Goal: Task Accomplishment & Management: Use online tool/utility

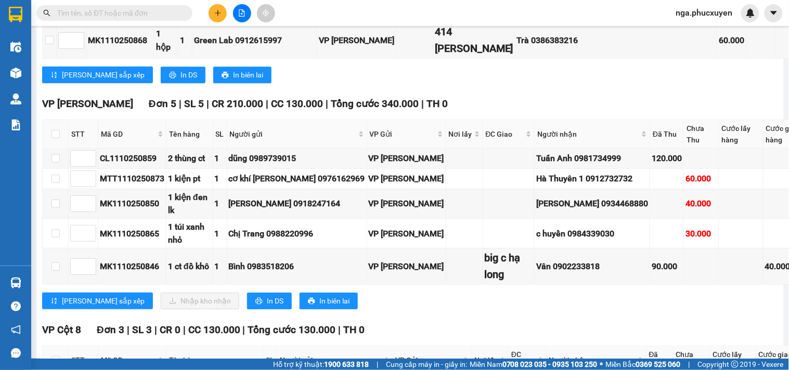
scroll to position [808, 0]
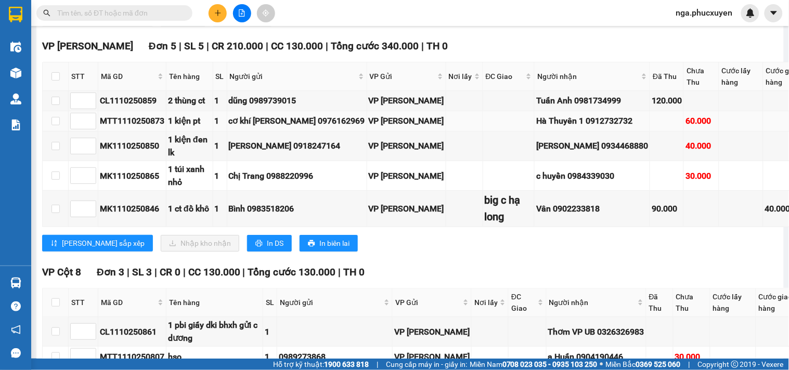
click at [593, 127] on div "Hà Thuyên 1 0912732732" at bounding box center [592, 120] width 112 height 13
copy div "0912732732"
paste input "0912732732"
type input "0912732732"
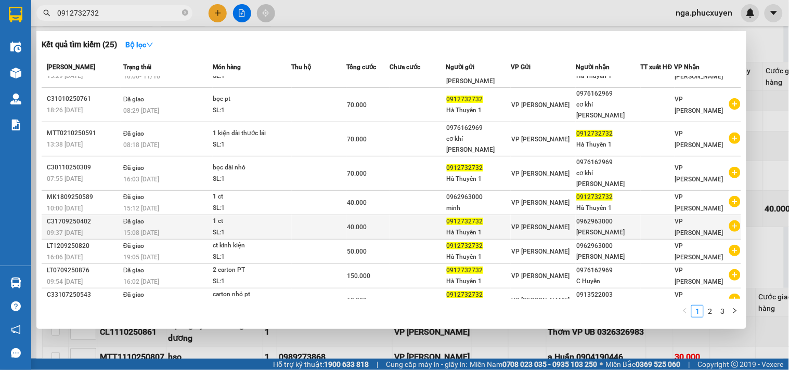
scroll to position [0, 0]
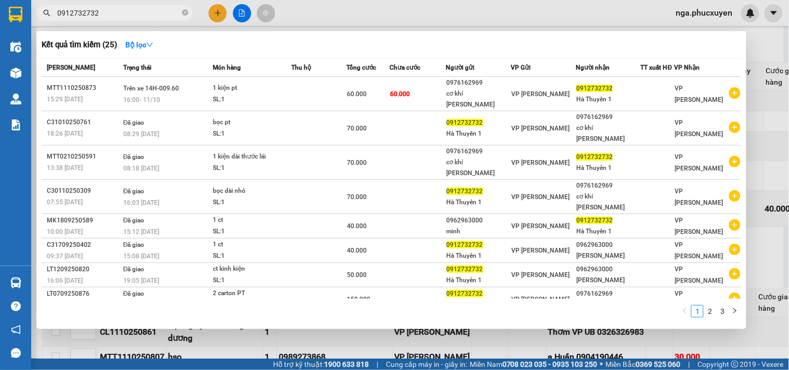
drag, startPoint x: 185, startPoint y: 10, endPoint x: 189, endPoint y: 90, distance: 80.2
click at [185, 11] on icon "close-circle" at bounding box center [185, 12] width 6 height 6
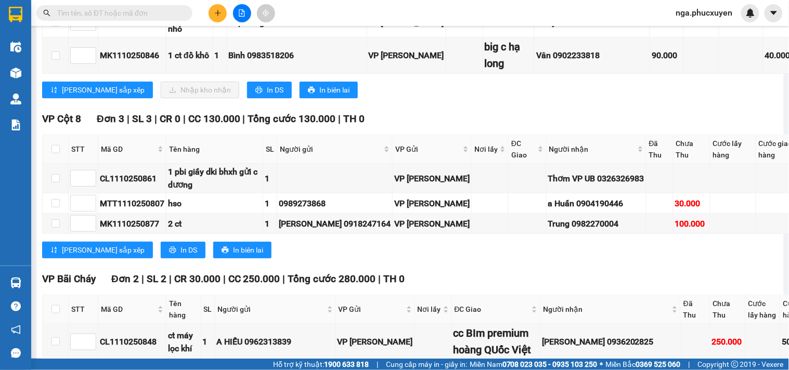
scroll to position [846, 0]
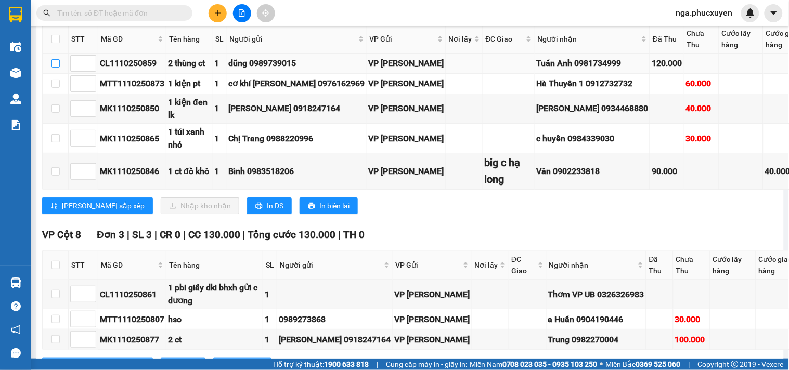
click at [54, 68] on input "checkbox" at bounding box center [55, 63] width 8 height 8
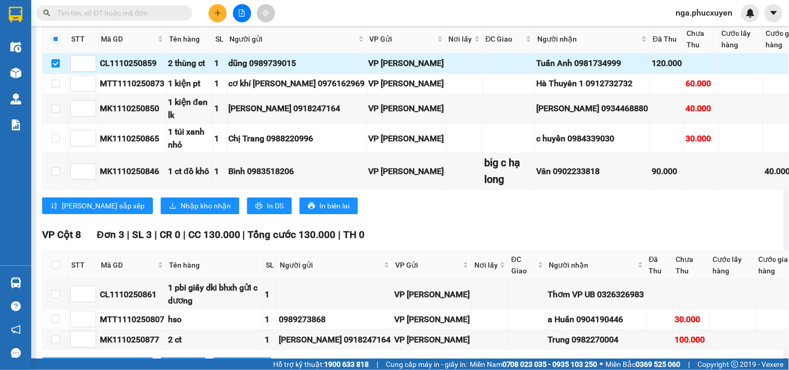
click at [53, 68] on input "checkbox" at bounding box center [55, 63] width 8 height 8
checkbox input "false"
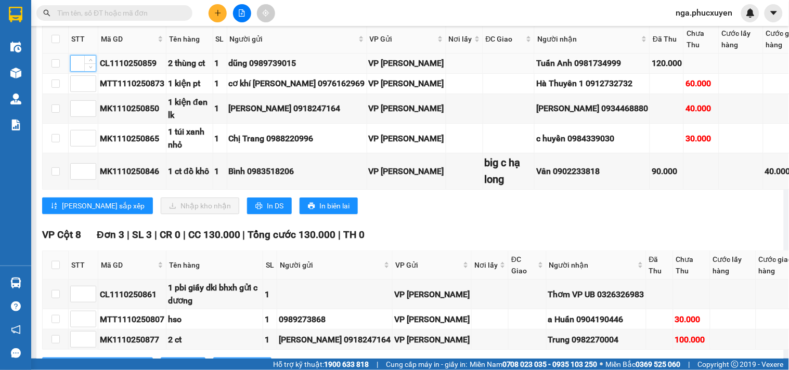
click at [75, 71] on input at bounding box center [83, 64] width 25 height 16
type input "1"
click at [75, 92] on input at bounding box center [83, 84] width 25 height 16
type input "2"
click at [79, 116] on input at bounding box center [83, 109] width 25 height 16
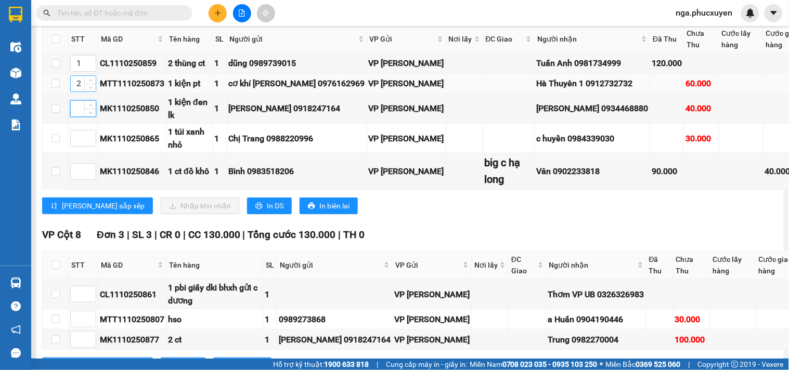
click at [77, 92] on input "2" at bounding box center [83, 84] width 25 height 16
click at [76, 116] on input at bounding box center [83, 109] width 25 height 16
type input "2"
click at [79, 146] on input at bounding box center [83, 138] width 25 height 16
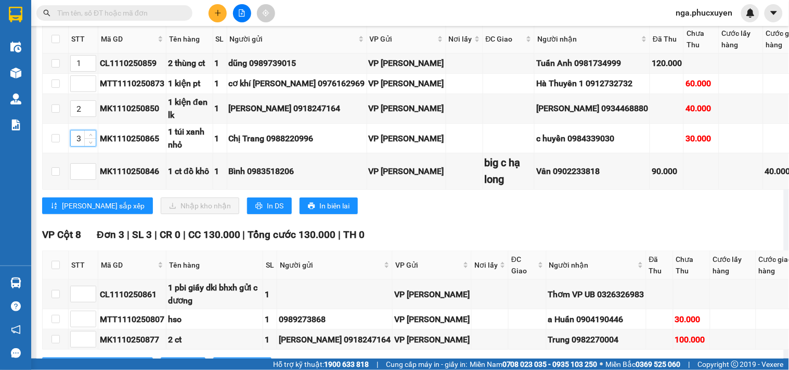
type input "3"
click at [76, 179] on input at bounding box center [83, 172] width 25 height 16
click at [79, 179] on input at bounding box center [83, 172] width 25 height 16
type input "4"
click at [74, 92] on input at bounding box center [83, 84] width 25 height 16
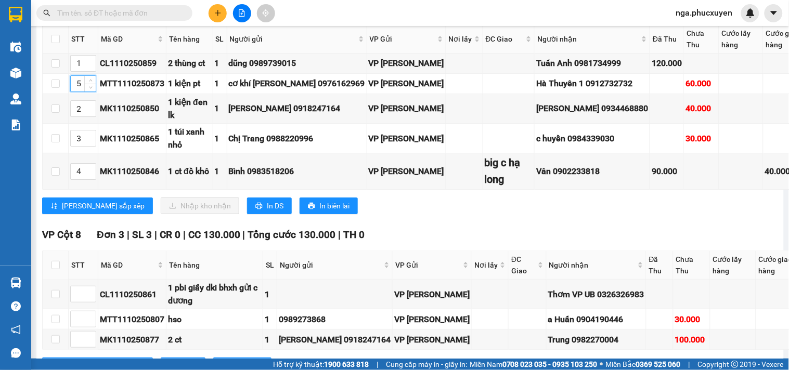
type input "5"
click at [84, 212] on span "Lưu sắp xếp" at bounding box center [103, 205] width 83 height 11
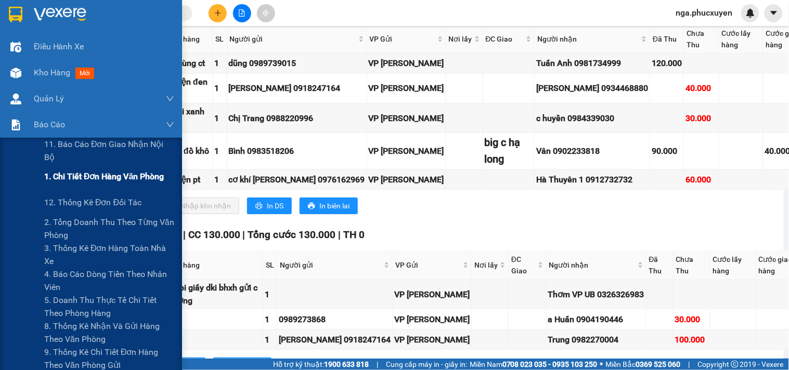
click at [68, 178] on span "1. Chi tiết đơn hàng văn phòng" at bounding box center [104, 176] width 120 height 13
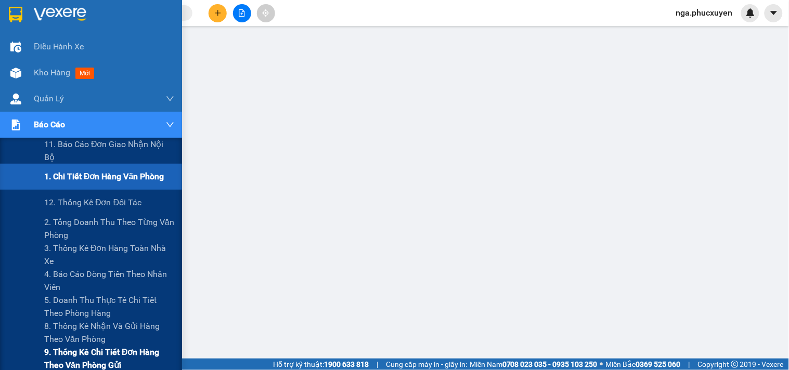
click at [74, 352] on span "9. Thống kê chi tiết đơn hàng theo văn phòng gửi" at bounding box center [109, 359] width 130 height 26
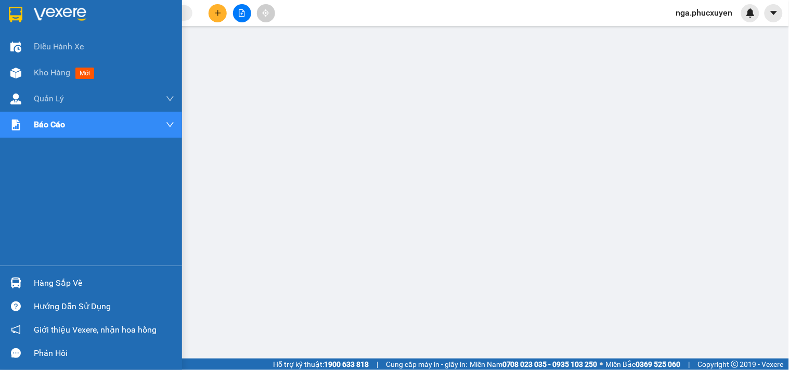
click at [25, 12] on div at bounding box center [91, 17] width 182 height 34
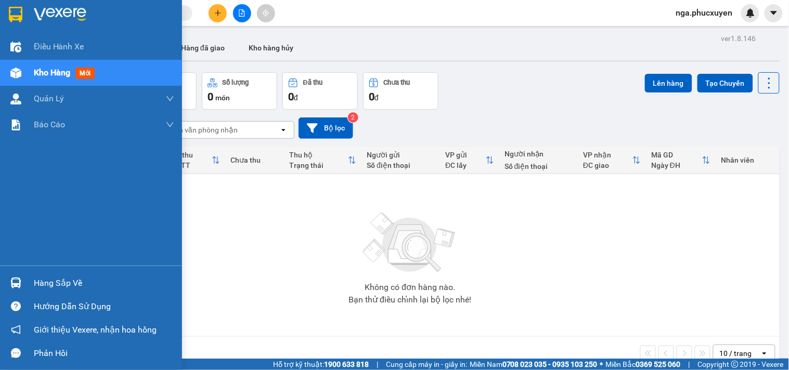
click at [47, 278] on div "Hàng sắp về" at bounding box center [104, 284] width 140 height 16
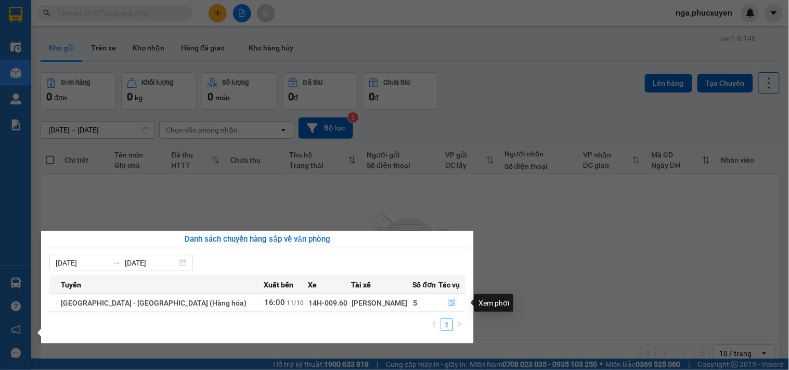
click at [448, 302] on icon "file-done" at bounding box center [451, 302] width 7 height 7
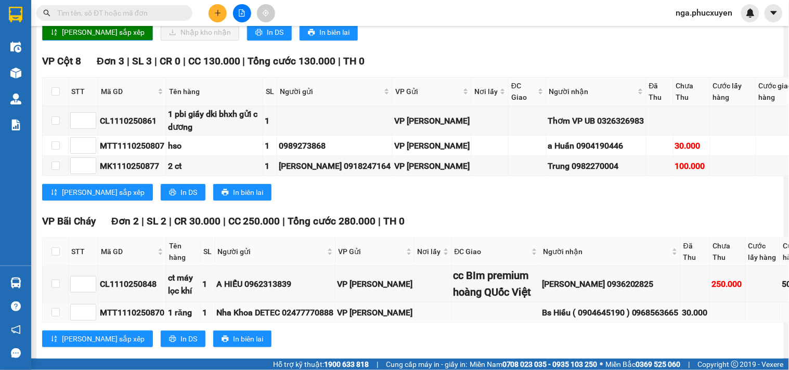
scroll to position [904, 0]
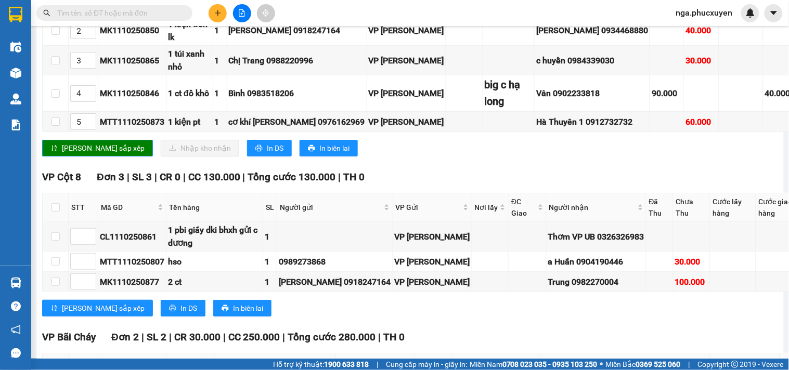
checkbox input "true"
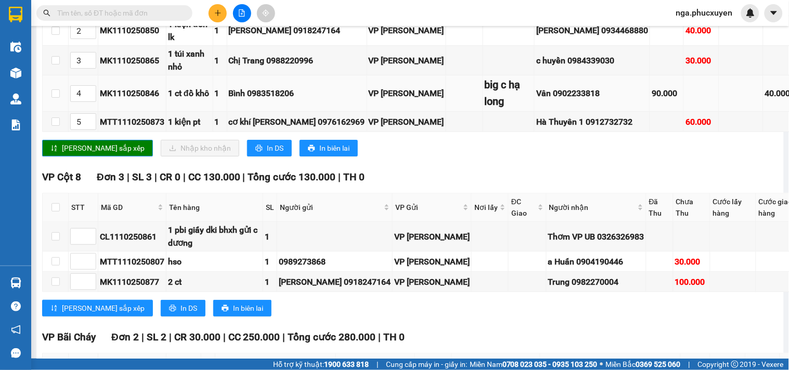
checkbox input "true"
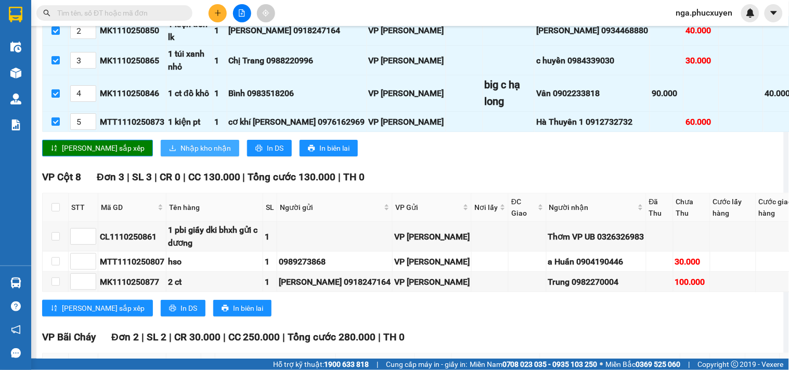
click at [180, 154] on span "Nhập kho nhận" at bounding box center [205, 147] width 50 height 11
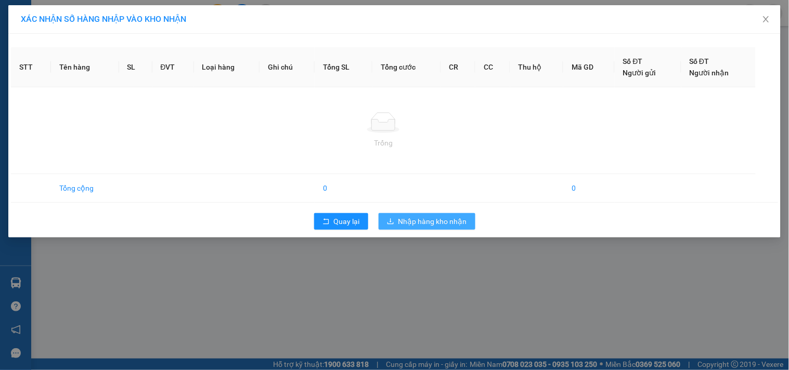
click at [441, 223] on span "Nhập hàng kho nhận" at bounding box center [432, 221] width 69 height 11
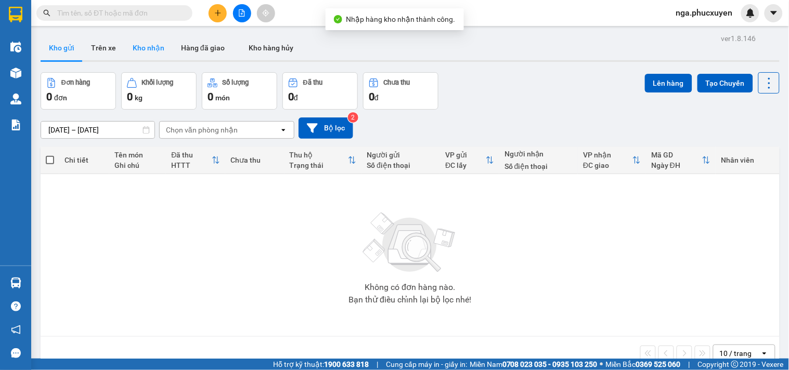
click at [158, 48] on button "Kho nhận" at bounding box center [148, 47] width 48 height 25
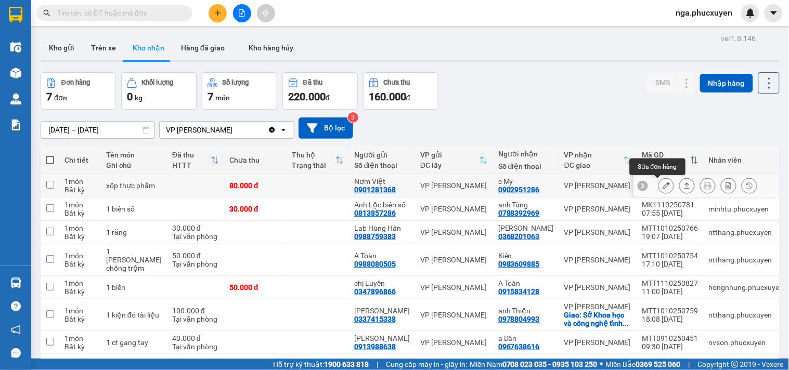
click at [662, 183] on icon at bounding box center [665, 185] width 7 height 7
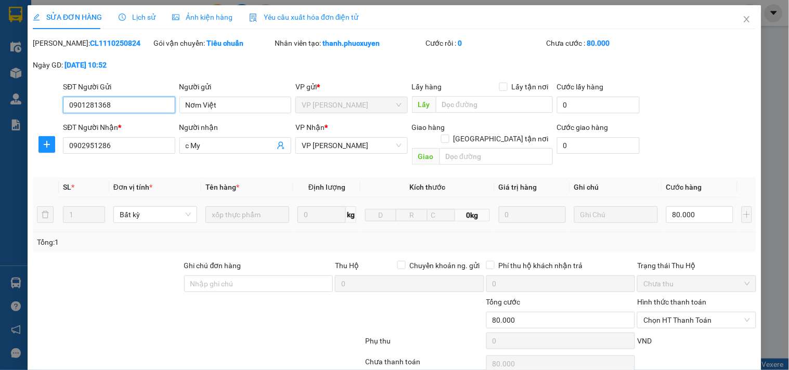
type input "0901281368"
type input "Nơm Việt"
type input "0902951286"
type input "c My"
type input "0"
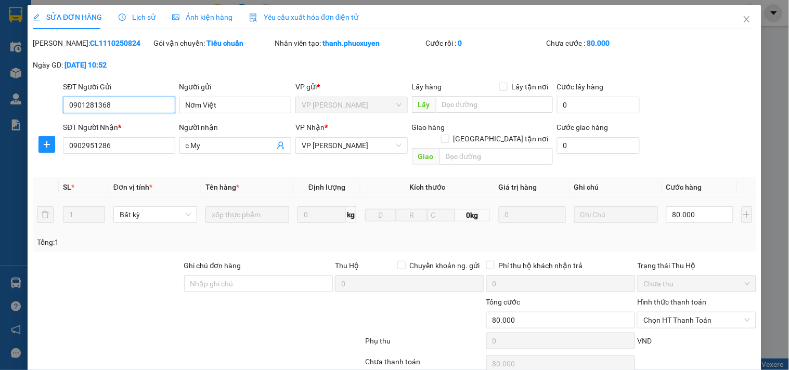
type input "80.000"
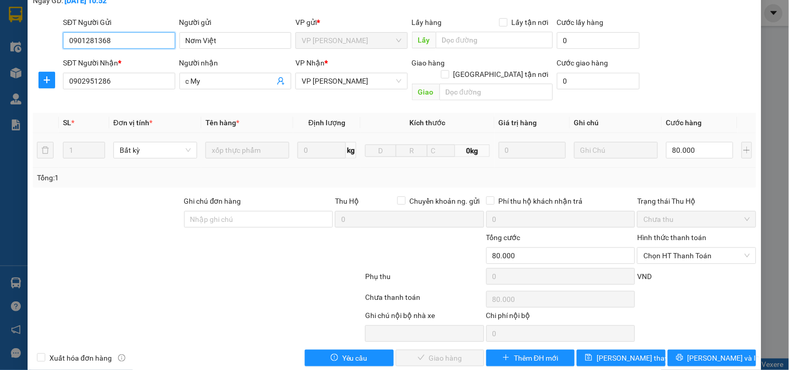
scroll to position [70, 0]
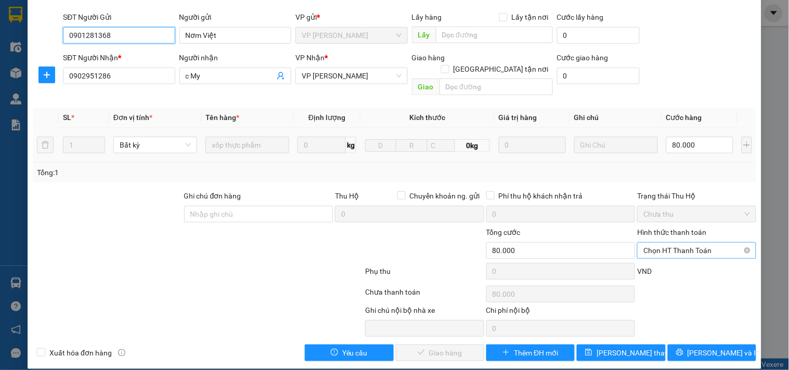
click at [671, 243] on span "Chọn HT Thanh Toán" at bounding box center [696, 251] width 106 height 16
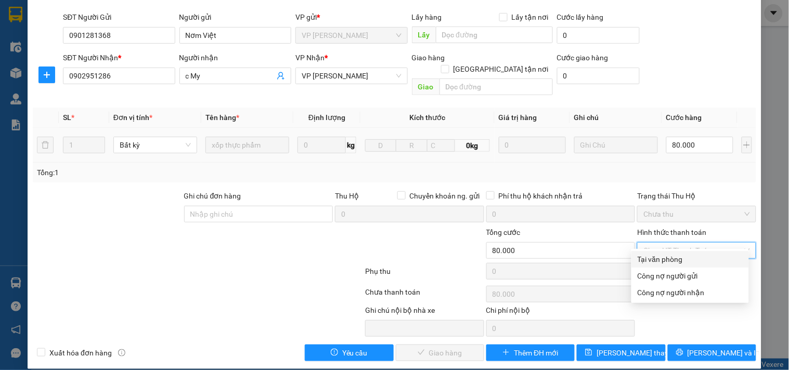
click at [674, 257] on div "Tại văn phòng" at bounding box center [689, 259] width 105 height 11
type input "0"
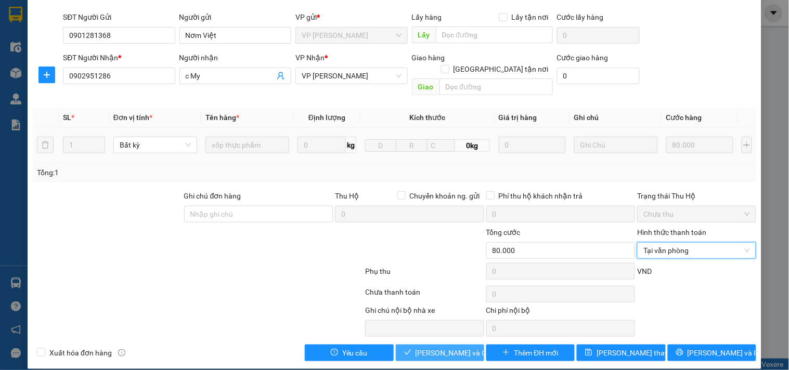
click at [461, 347] on span "Lưu và Giao hàng" at bounding box center [465, 352] width 100 height 11
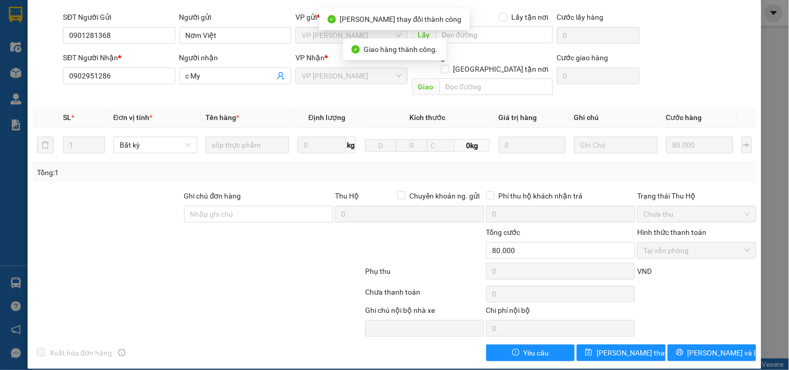
scroll to position [0, 0]
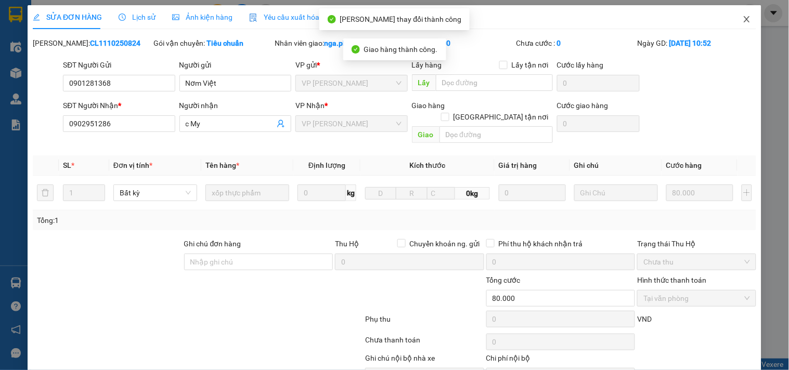
click at [742, 22] on icon "close" at bounding box center [746, 19] width 8 height 8
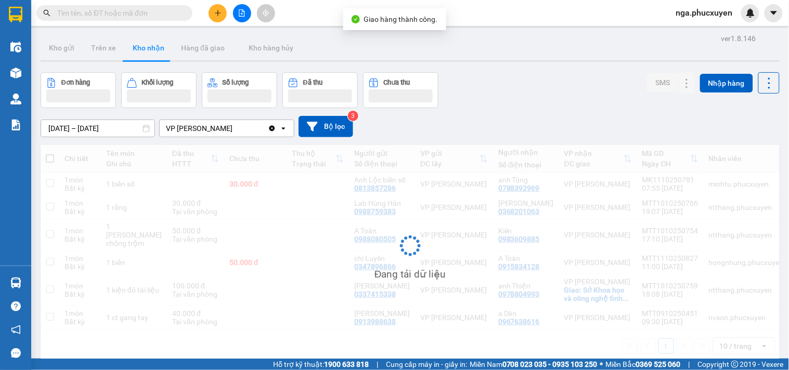
scroll to position [48, 0]
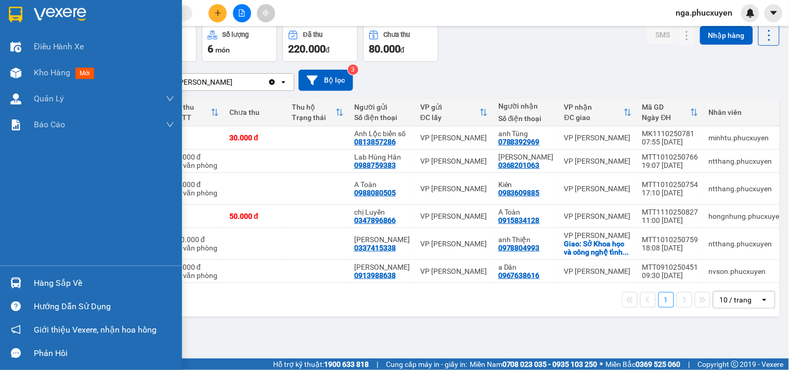
click at [47, 286] on div "Hàng sắp về" at bounding box center [104, 284] width 140 height 16
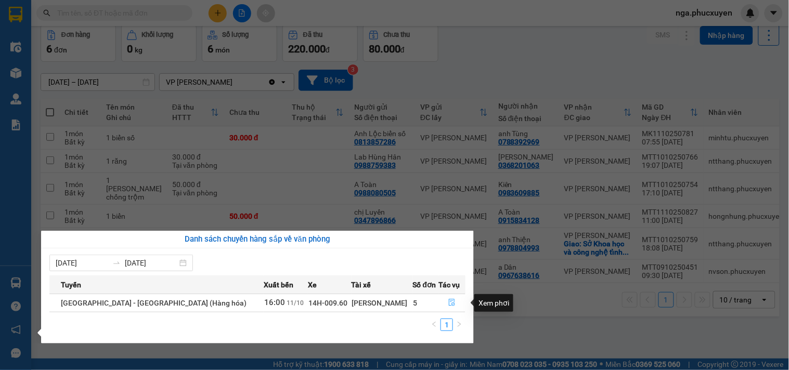
click at [449, 299] on icon "file-done" at bounding box center [452, 302] width 6 height 7
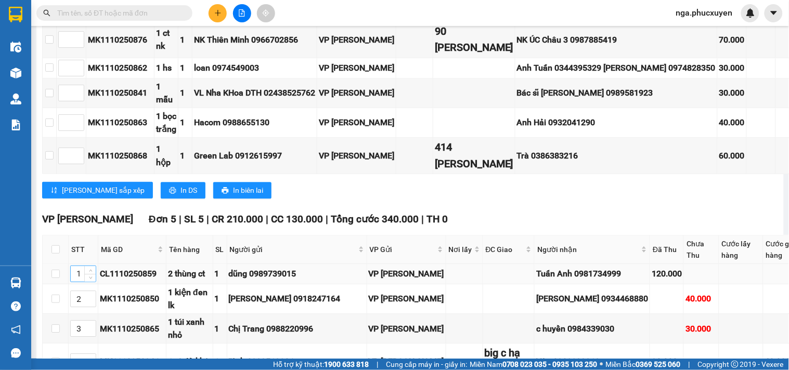
scroll to position [866, 0]
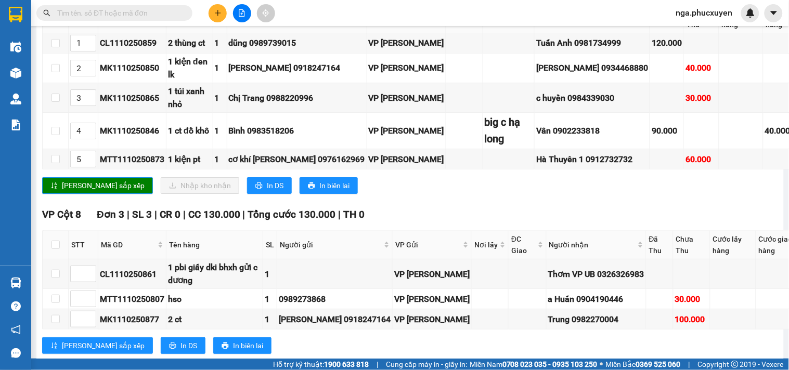
click at [56, 23] on input "checkbox" at bounding box center [55, 19] width 8 height 8
checkbox input "true"
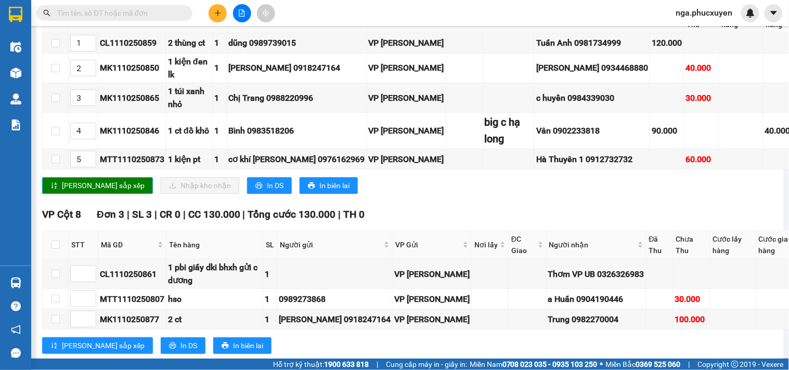
checkbox input "true"
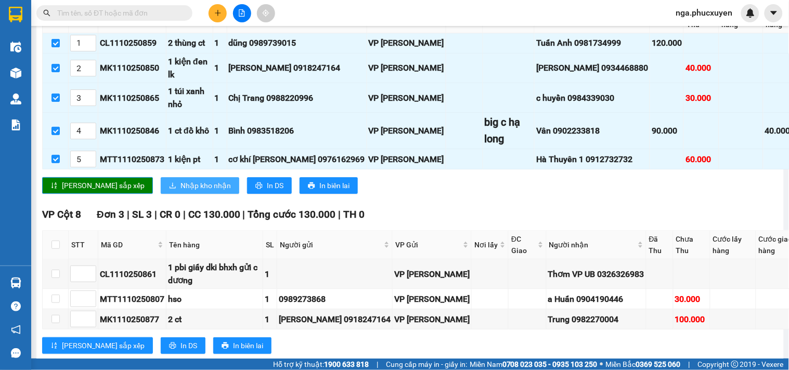
click at [180, 191] on span "Nhập kho nhận" at bounding box center [205, 185] width 50 height 11
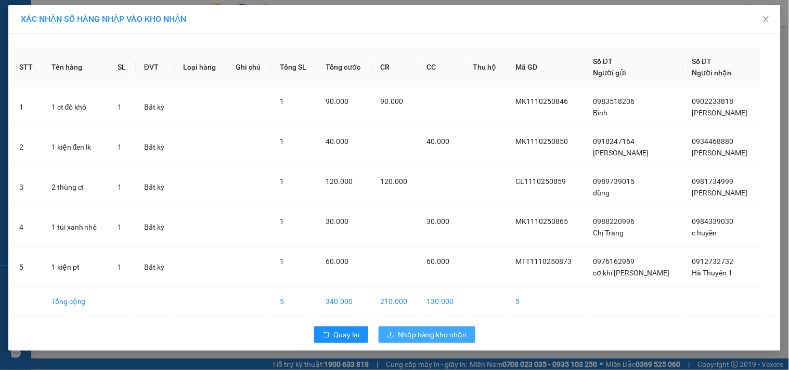
click at [416, 334] on span "Nhập hàng kho nhận" at bounding box center [432, 334] width 69 height 11
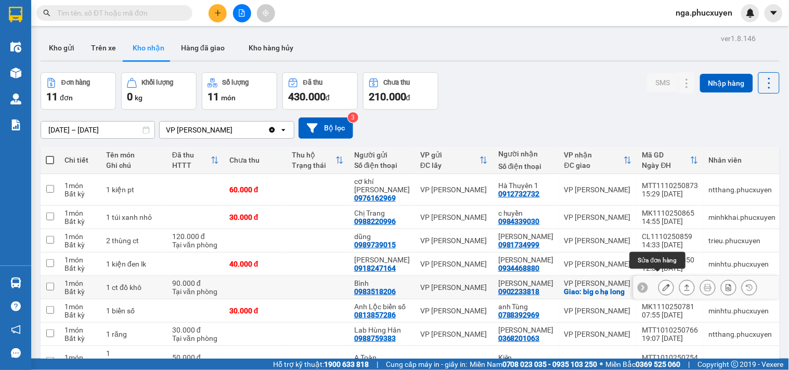
click at [662, 284] on icon at bounding box center [665, 287] width 7 height 7
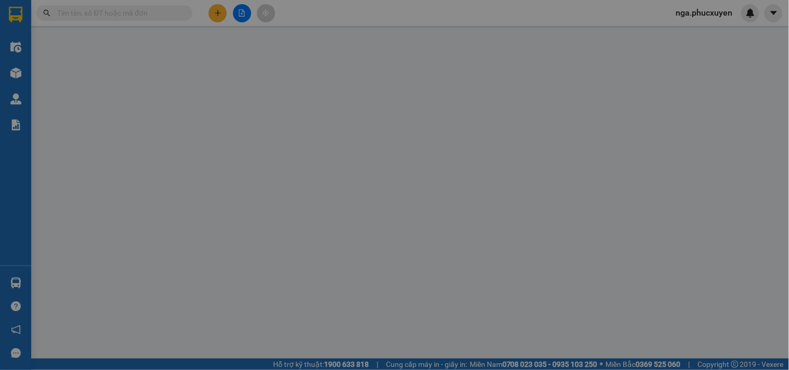
type input "0983518206"
type input "Bình"
type input "0902233818"
type input "Vân"
checkbox input "true"
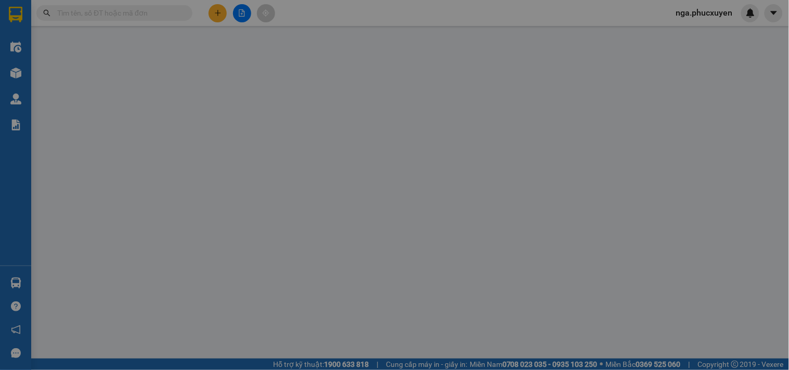
type input "big c hạ long"
type input "0"
type input "90.000"
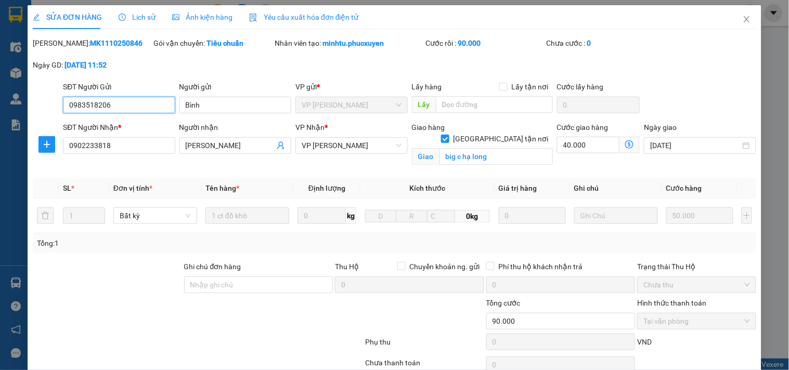
scroll to position [82, 0]
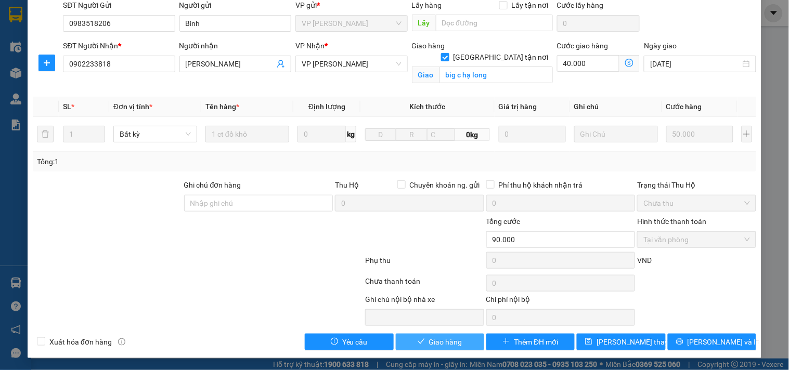
click at [453, 340] on span "Giao hàng" at bounding box center [445, 341] width 33 height 11
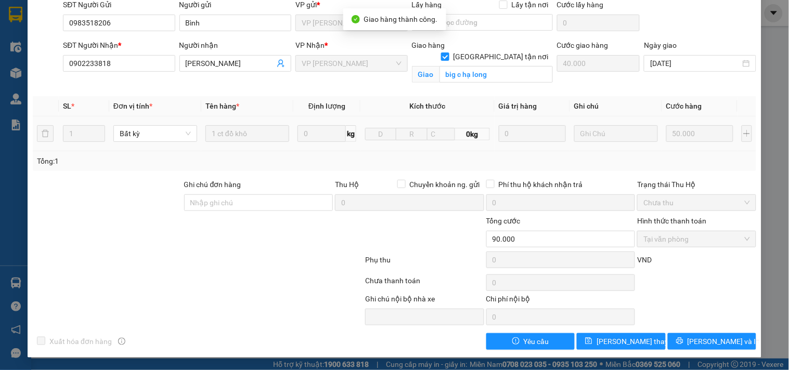
scroll to position [0, 0]
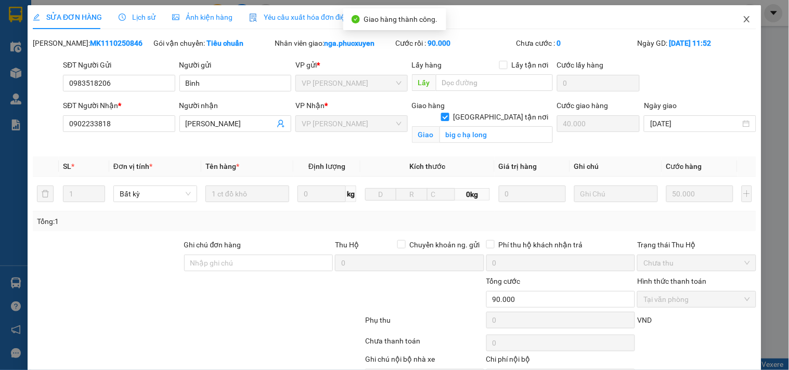
click at [742, 19] on icon "close" at bounding box center [746, 19] width 8 height 8
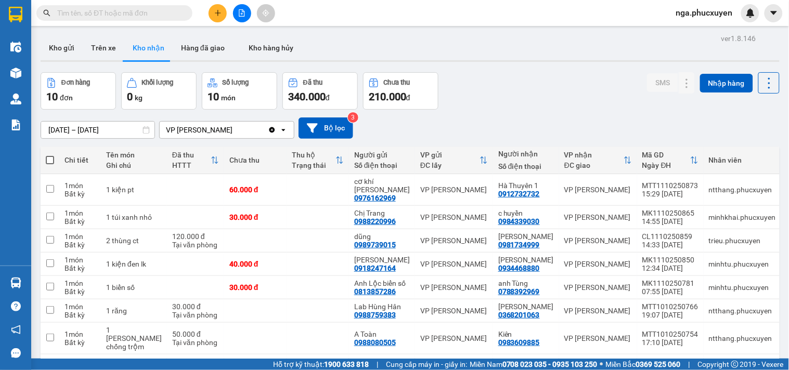
click at [693, 11] on span "nga.phucxuyen" at bounding box center [704, 12] width 73 height 13
click at [685, 32] on span "Đăng xuất" at bounding box center [709, 32] width 51 height 11
